Goal: Transaction & Acquisition: Purchase product/service

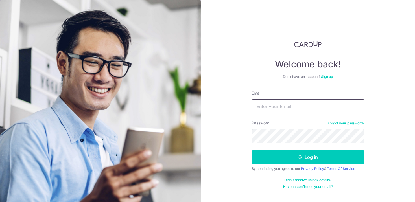
type input "heng.jiacheng@gmail.com"
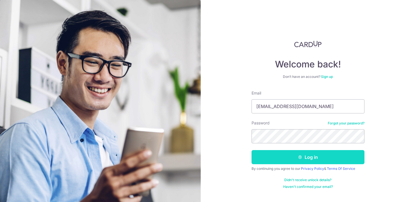
drag, startPoint x: 0, startPoint y: 0, endPoint x: 296, endPoint y: 159, distance: 336.0
click at [296, 159] on button "Log in" at bounding box center [307, 157] width 113 height 14
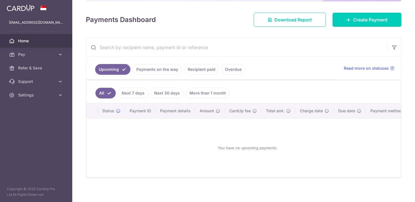
scroll to position [73, 0]
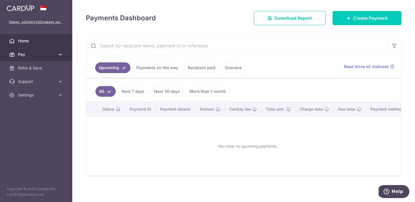
click at [59, 52] on icon at bounding box center [61, 55] width 6 height 6
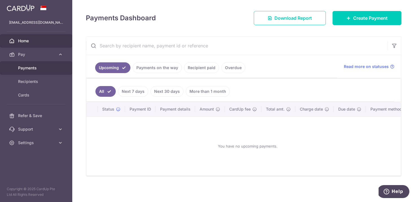
click at [26, 71] on link "Payments" at bounding box center [36, 68] width 72 height 14
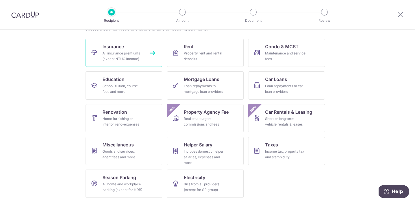
scroll to position [51, 0]
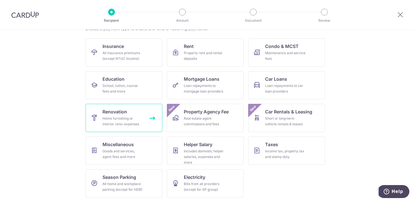
click at [115, 122] on div "Home furnishing or interior reno-expenses" at bounding box center [122, 121] width 41 height 11
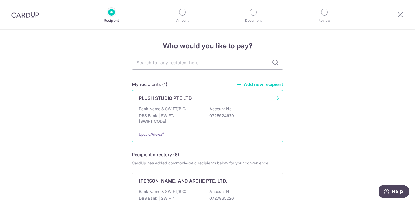
click at [214, 111] on p "Account No:" at bounding box center [220, 109] width 23 height 6
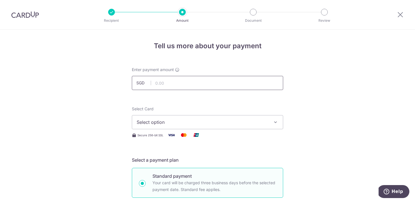
click at [187, 81] on input "text" at bounding box center [207, 83] width 151 height 14
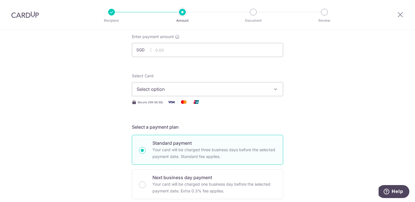
click at [242, 89] on span "Select option" at bounding box center [203, 89] width 132 height 7
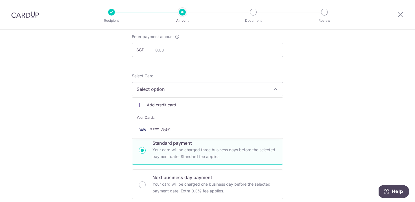
click at [200, 102] on span "Add credit card" at bounding box center [213, 105] width 132 height 6
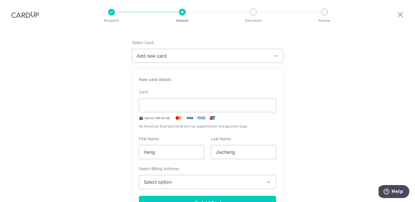
scroll to position [115, 0]
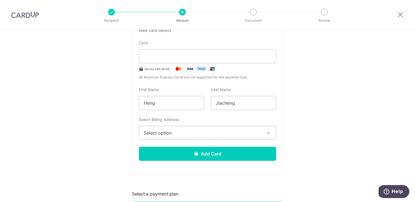
click at [192, 133] on span "Select option" at bounding box center [202, 133] width 117 height 7
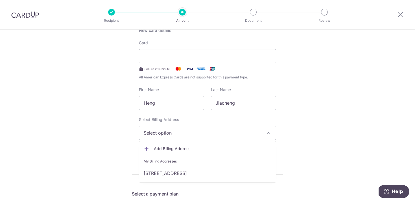
click at [185, 147] on span "Add Billing Address" at bounding box center [212, 149] width 117 height 6
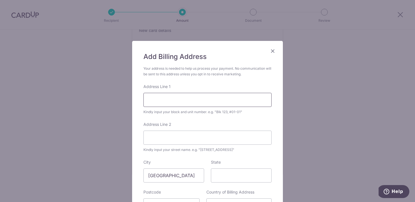
click at [183, 102] on input "Address Line 1" at bounding box center [207, 100] width 128 height 14
type input "S"
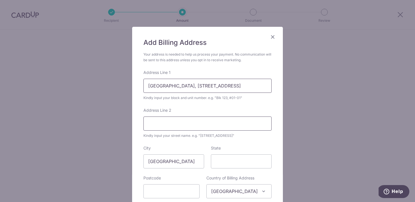
scroll to position [37, 0]
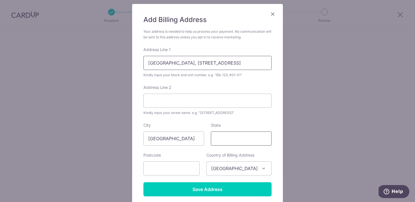
type input "[GEOGRAPHIC_DATA], [STREET_ADDRESS]"
click at [218, 134] on input "State" at bounding box center [241, 139] width 61 height 14
click at [182, 166] on input "text" at bounding box center [171, 168] width 56 height 14
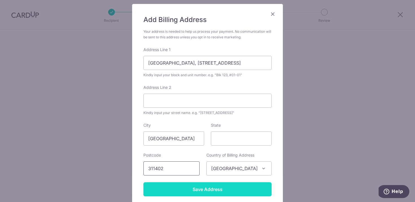
type input "311402"
click at [202, 187] on input "Save Address" at bounding box center [207, 189] width 128 height 14
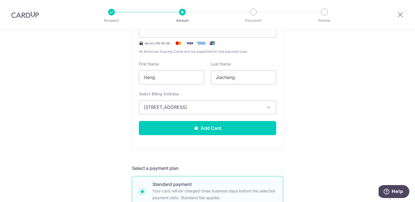
scroll to position [108, 0]
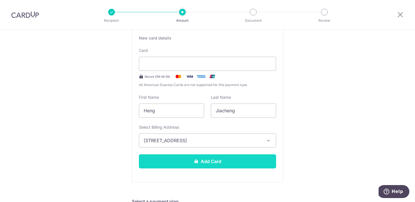
click at [203, 163] on button "Add Card" at bounding box center [207, 161] width 137 height 14
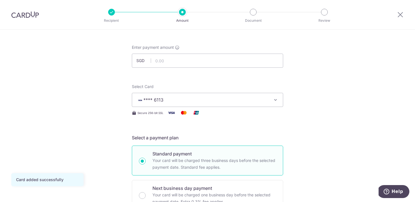
scroll to position [21, 0]
